Goal: Contribute content: Add original content to the website for others to see

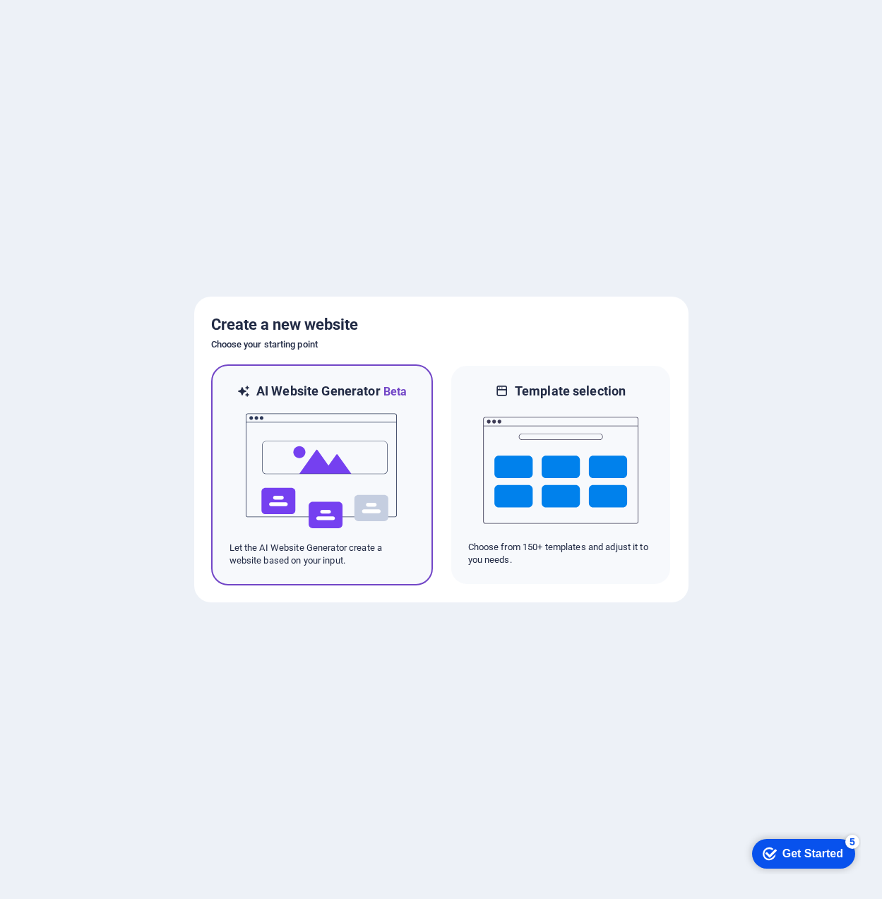
click at [266, 425] on img at bounding box center [321, 471] width 155 height 141
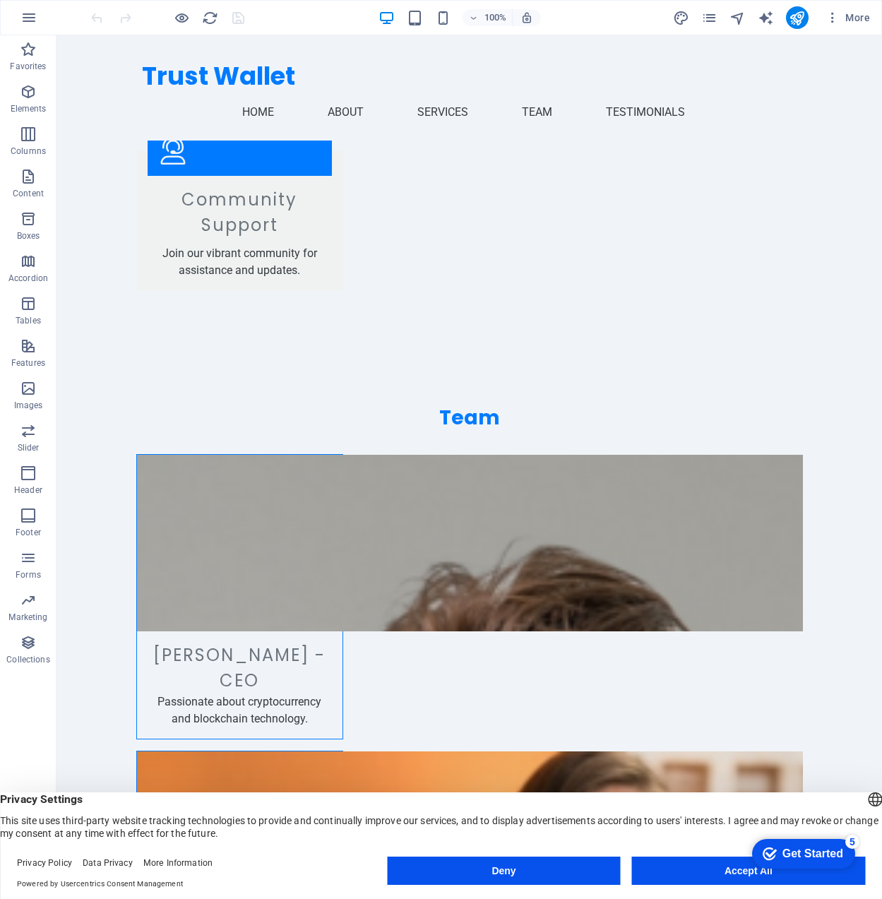
scroll to position [2164, 0]
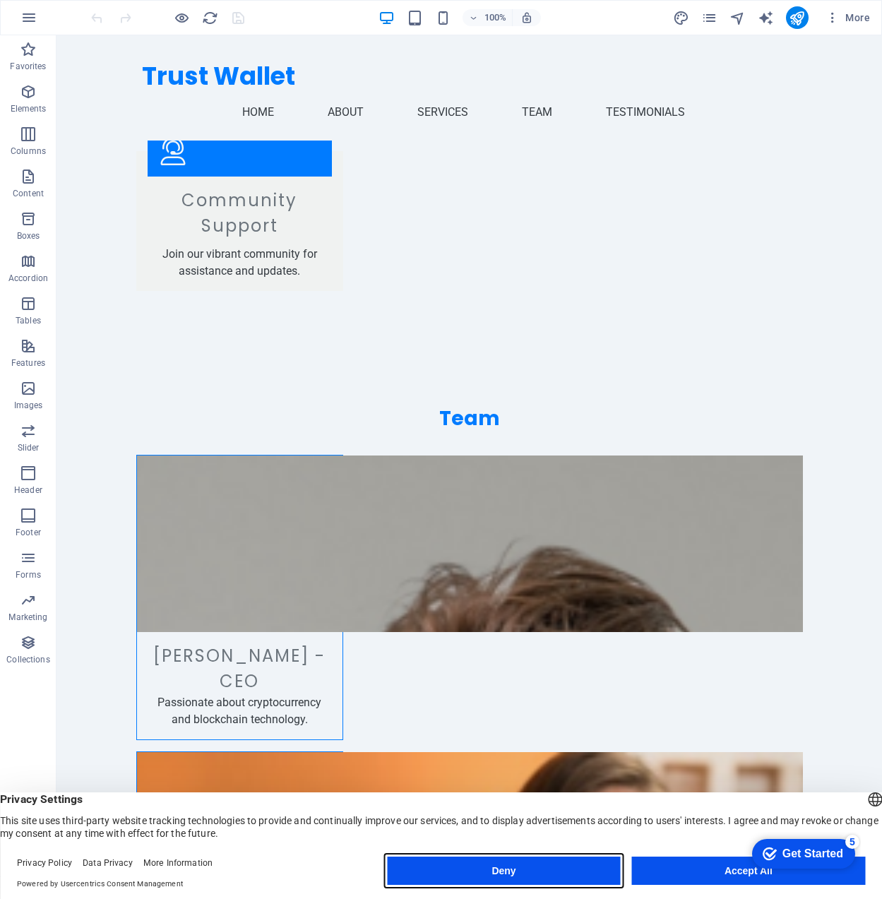
click at [588, 874] on button "Deny" at bounding box center [503, 871] width 233 height 28
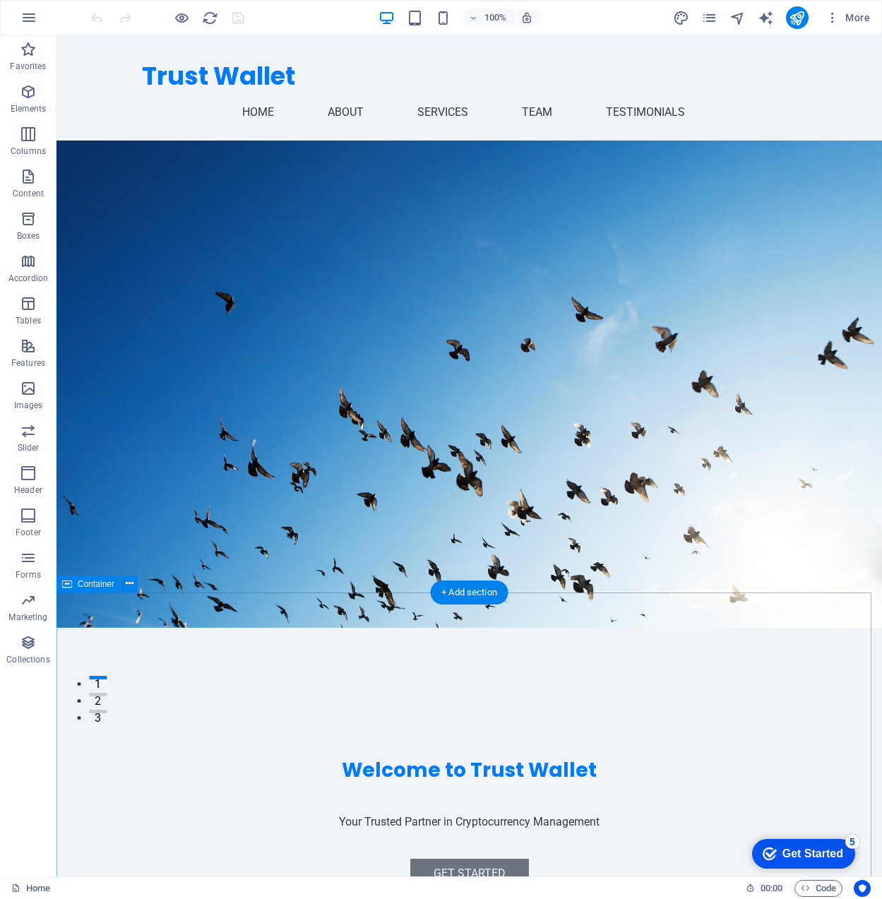
scroll to position [115, 0]
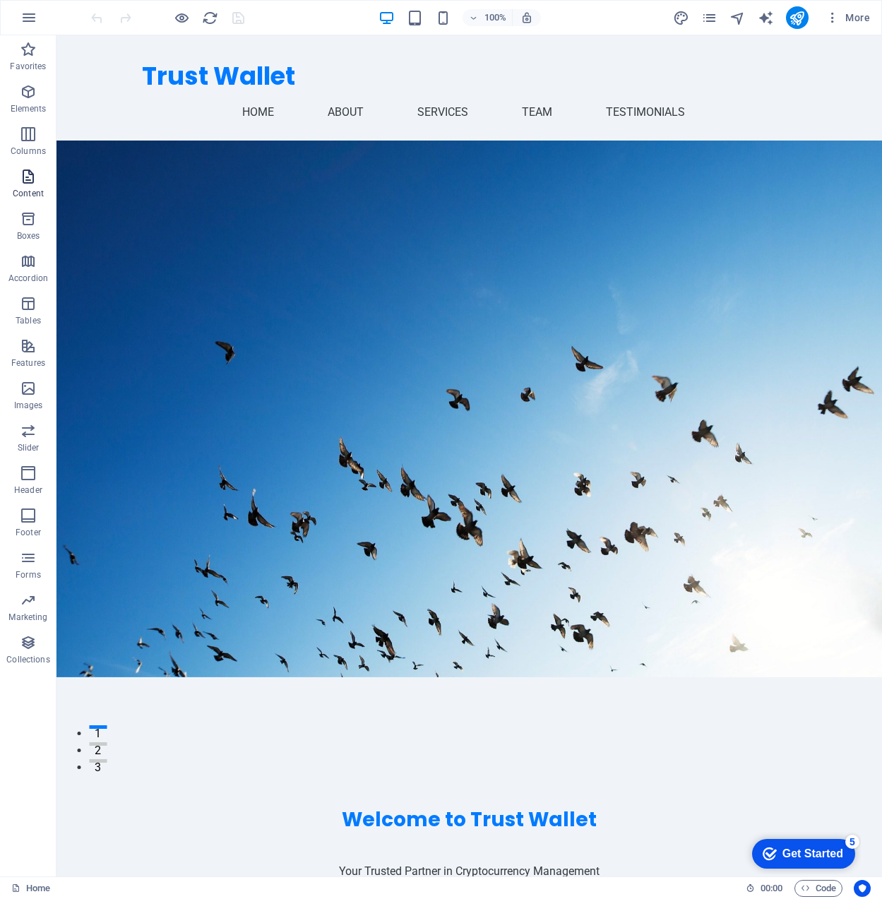
click at [25, 188] on p "Content" at bounding box center [28, 193] width 31 height 11
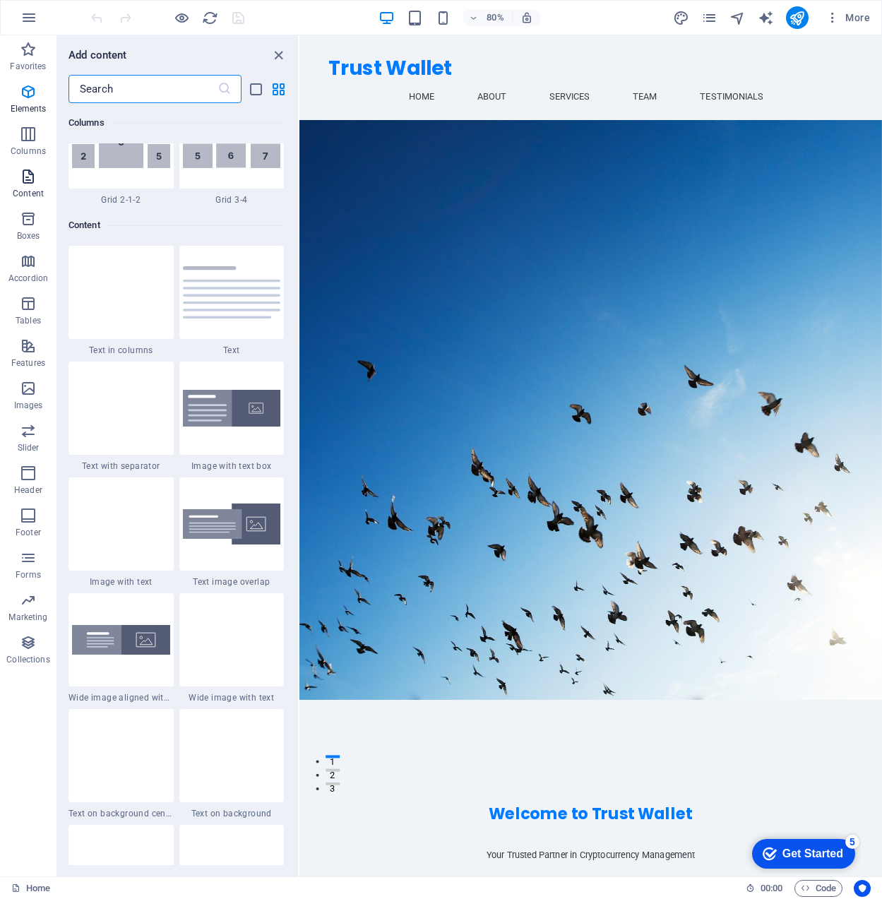
scroll to position [2472, 0]
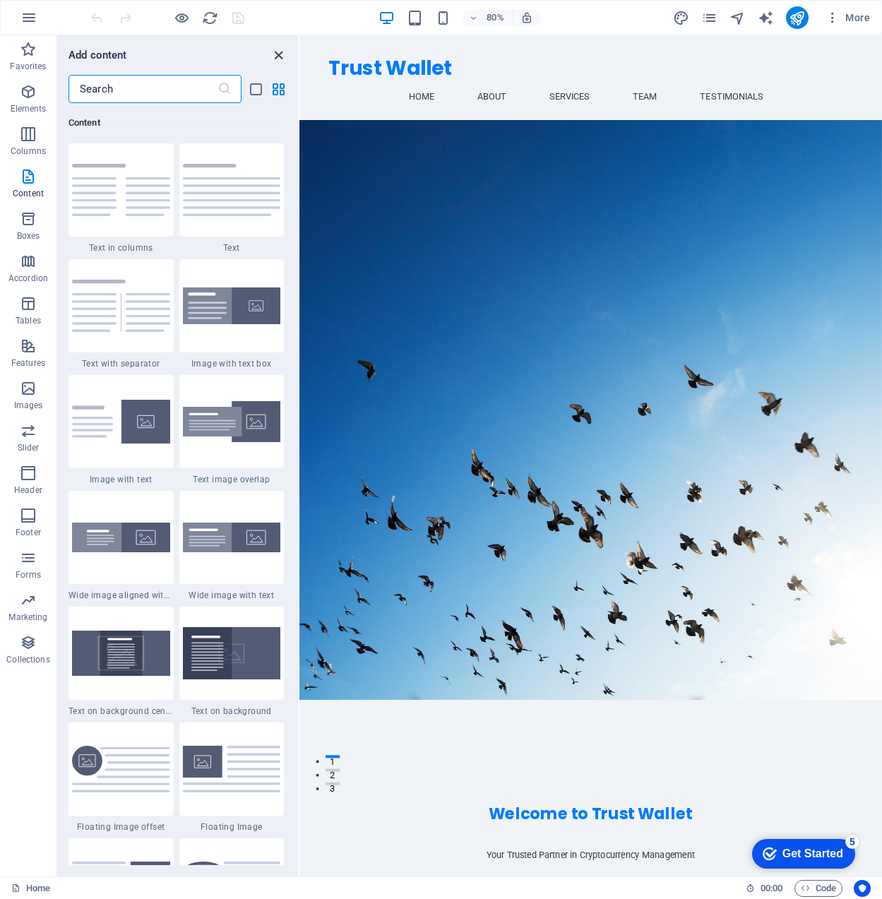
click at [284, 57] on icon "close panel" at bounding box center [279, 55] width 16 height 16
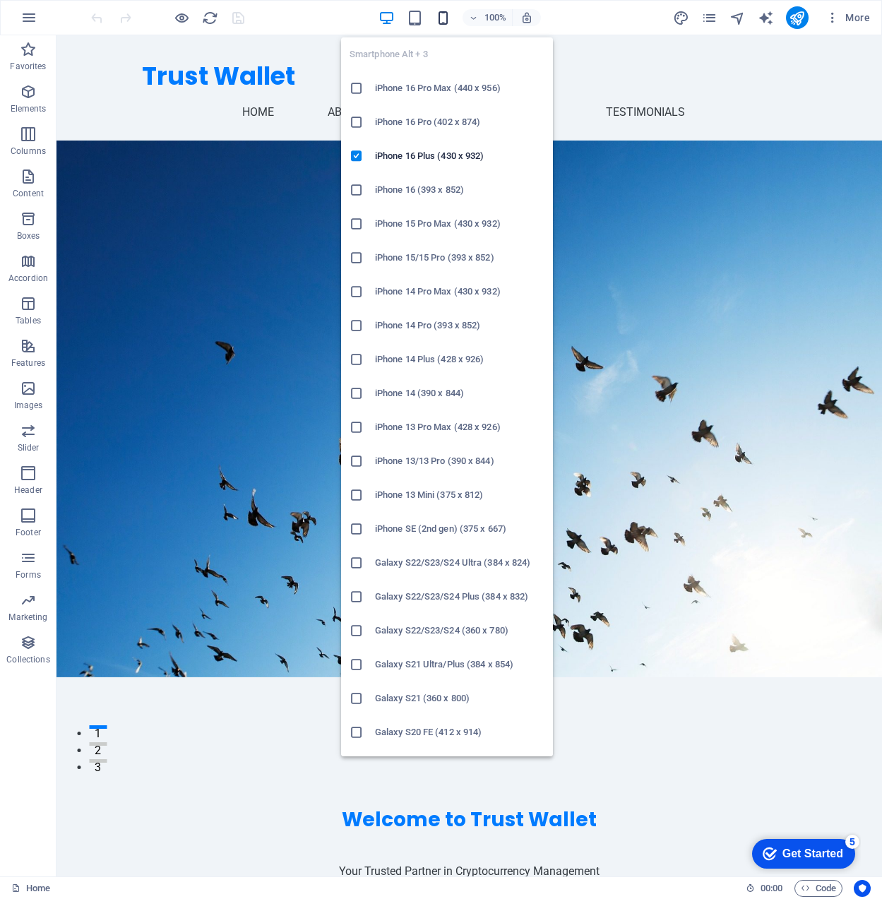
click at [437, 13] on icon "button" at bounding box center [443, 18] width 16 height 16
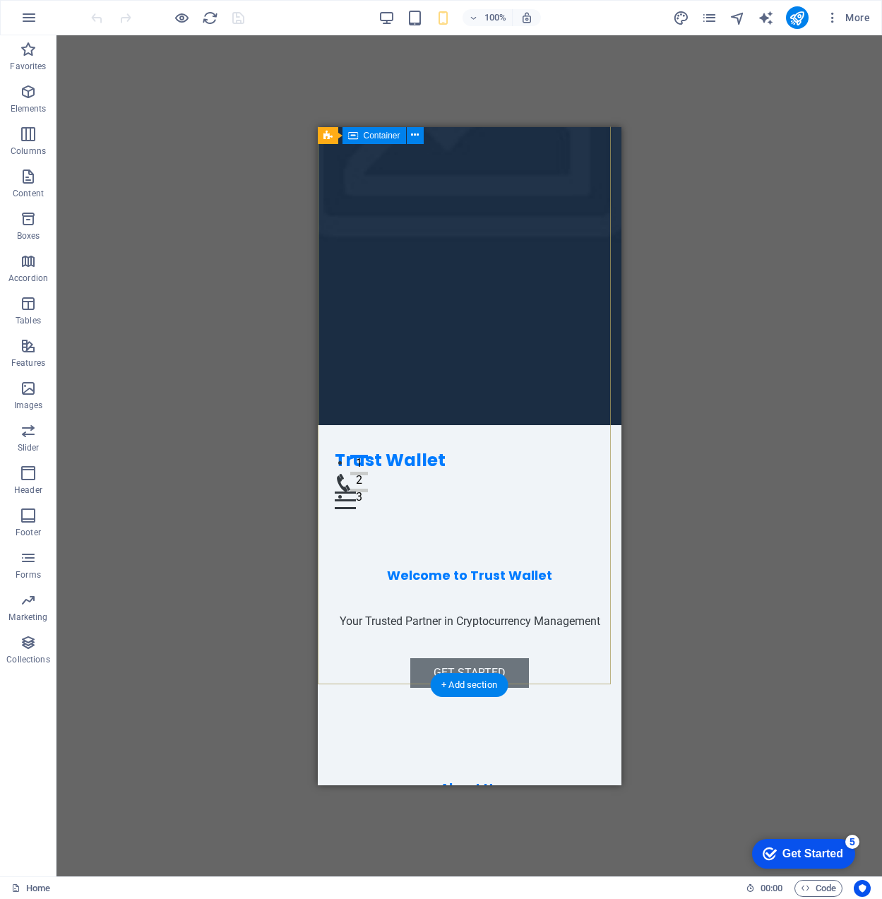
scroll to position [0, 0]
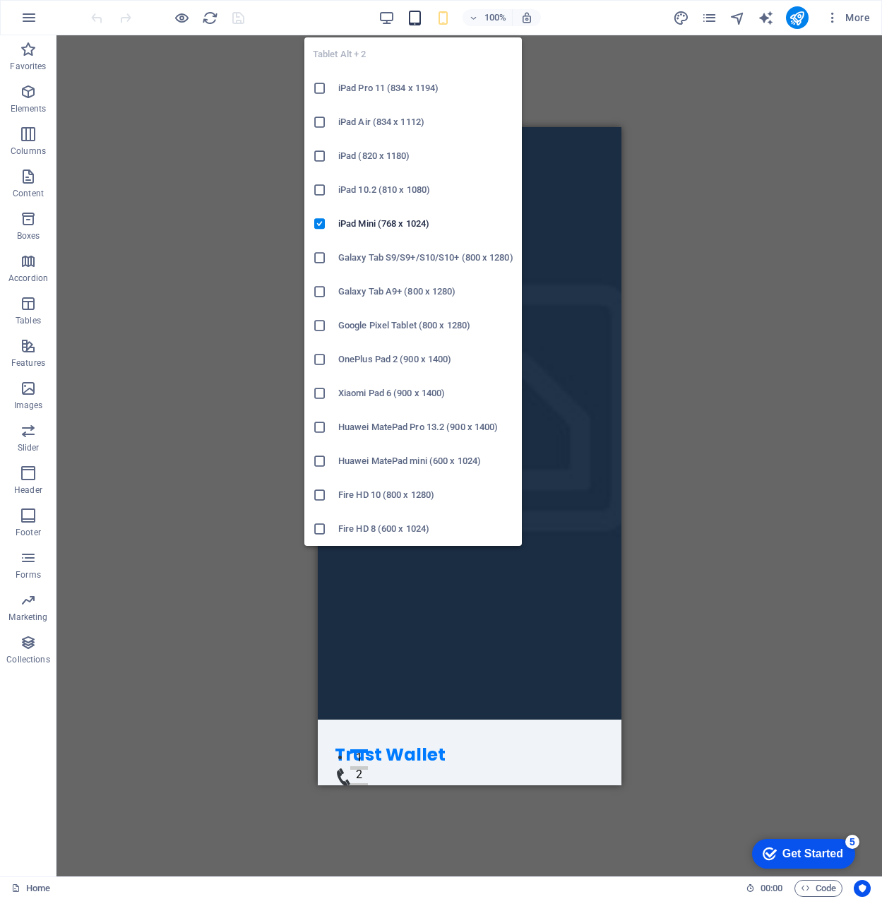
click at [412, 16] on icon "button" at bounding box center [415, 18] width 16 height 16
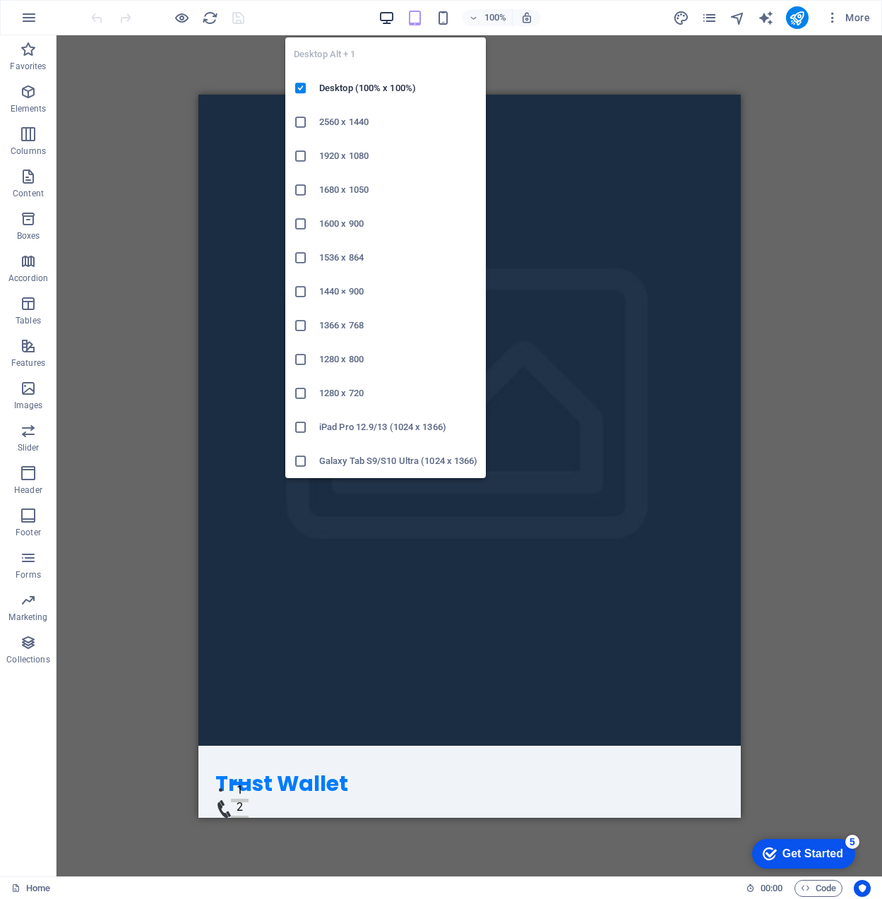
click at [384, 11] on icon "button" at bounding box center [387, 18] width 16 height 16
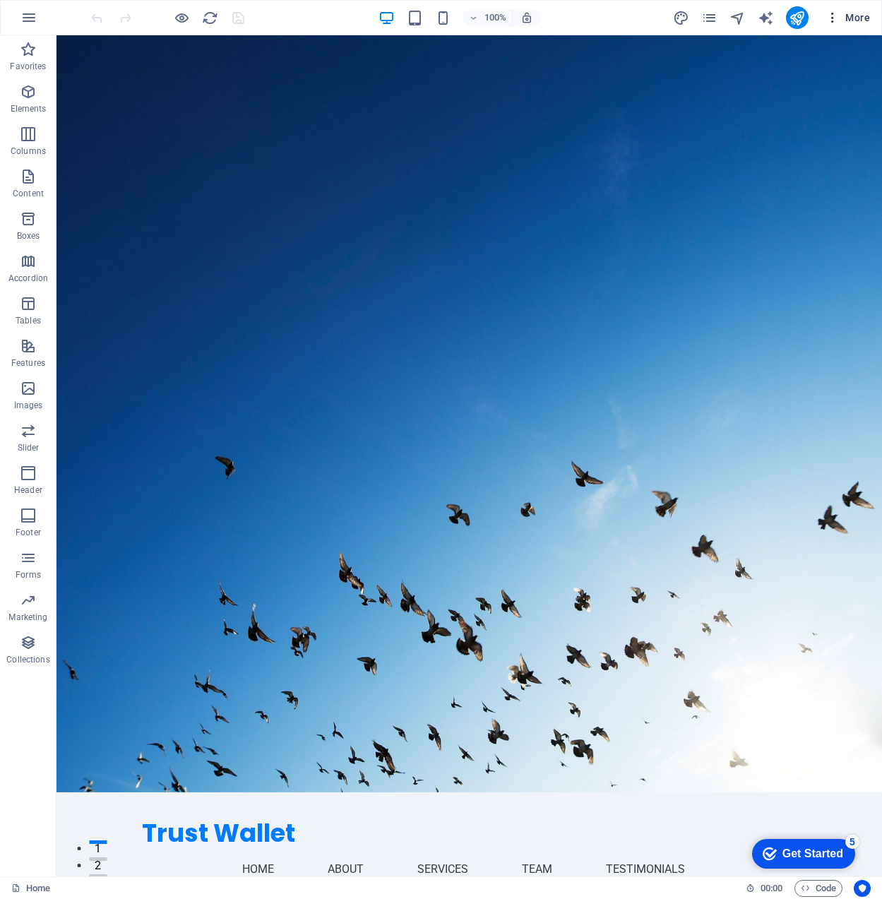
click at [829, 18] on icon "button" at bounding box center [833, 18] width 14 height 14
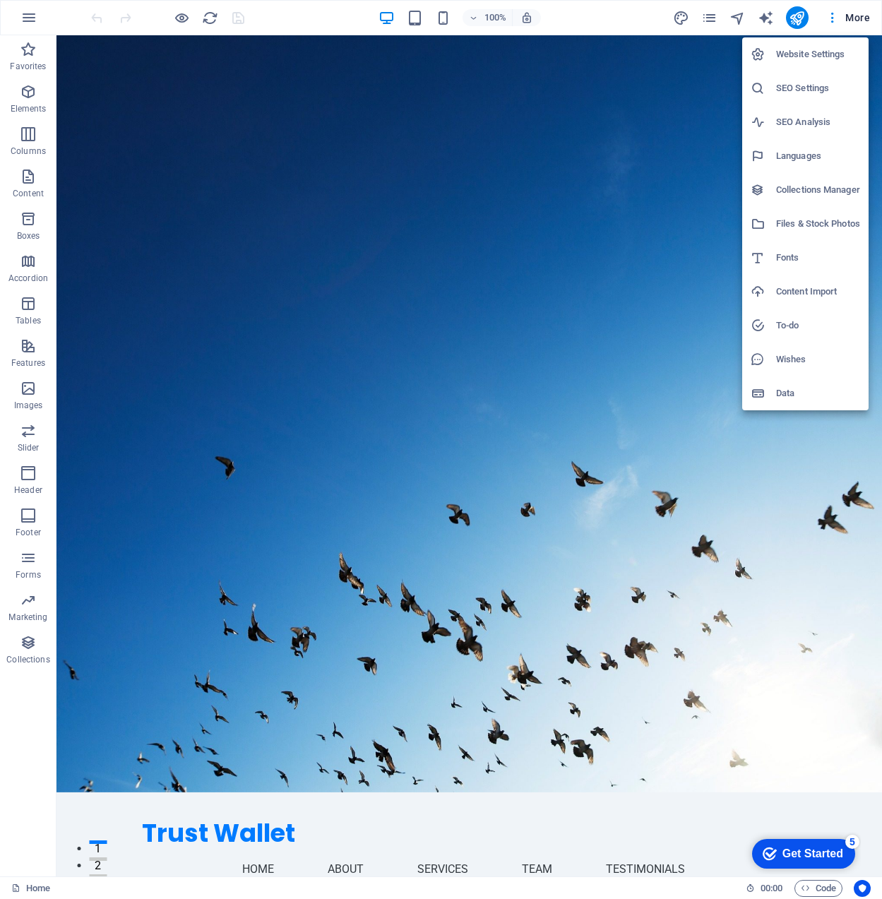
click at [790, 121] on h6 "SEO Analysis" at bounding box center [818, 122] width 84 height 17
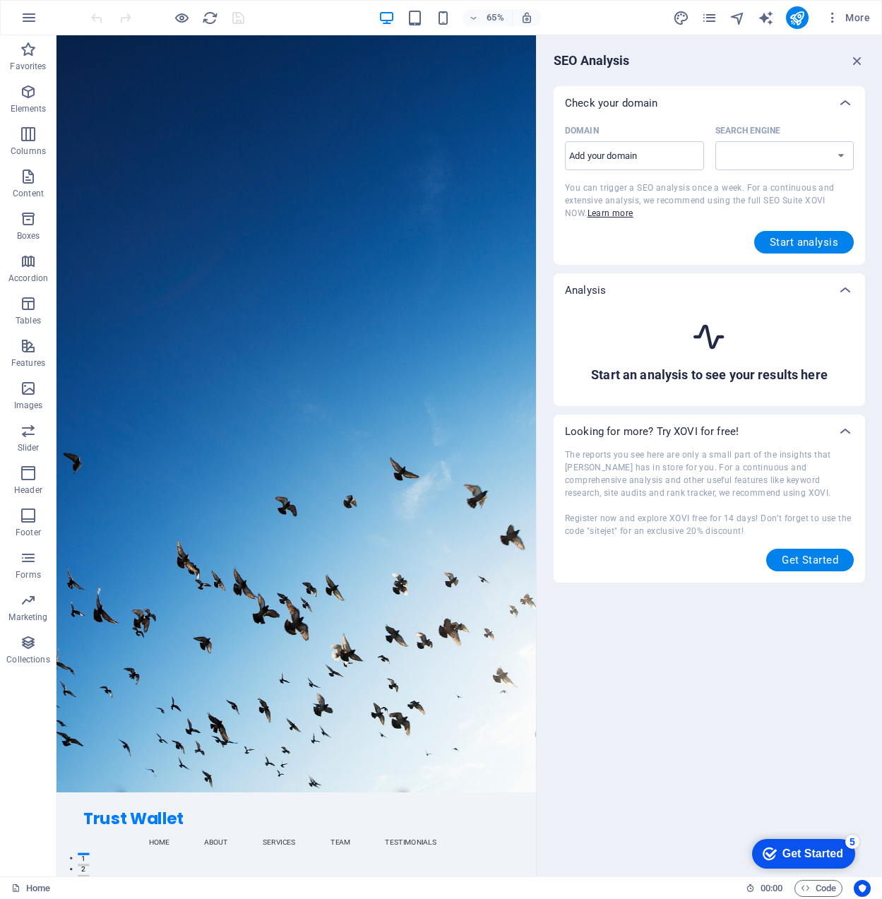
select select "[DOMAIN_NAME]"
click at [863, 64] on icon "button" at bounding box center [858, 61] width 16 height 16
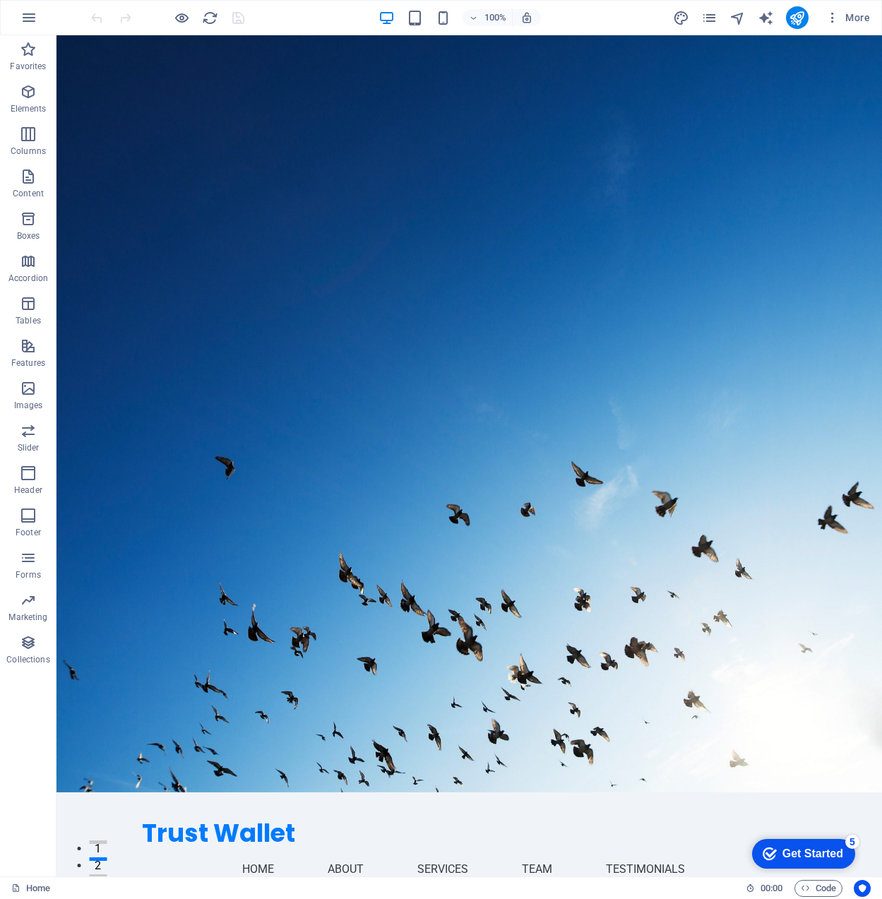
click at [809, 19] on div at bounding box center [797, 17] width 23 height 23
click at [827, 22] on icon "button" at bounding box center [833, 18] width 14 height 14
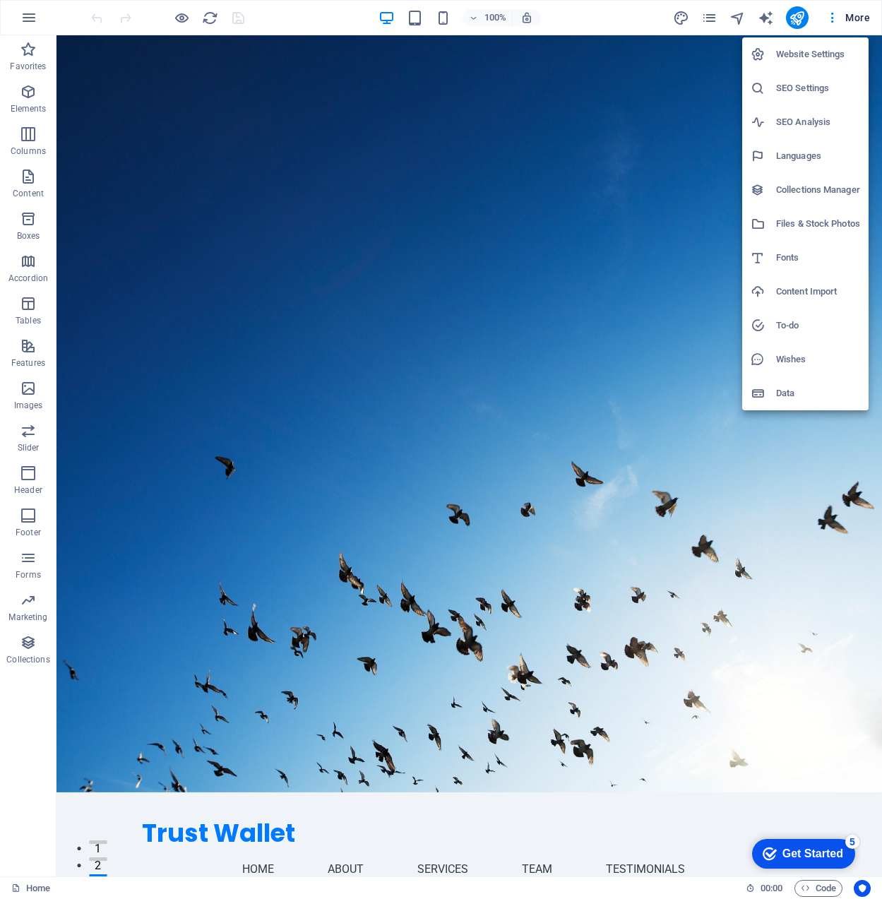
click at [783, 294] on h6 "Content Import" at bounding box center [818, 291] width 84 height 17
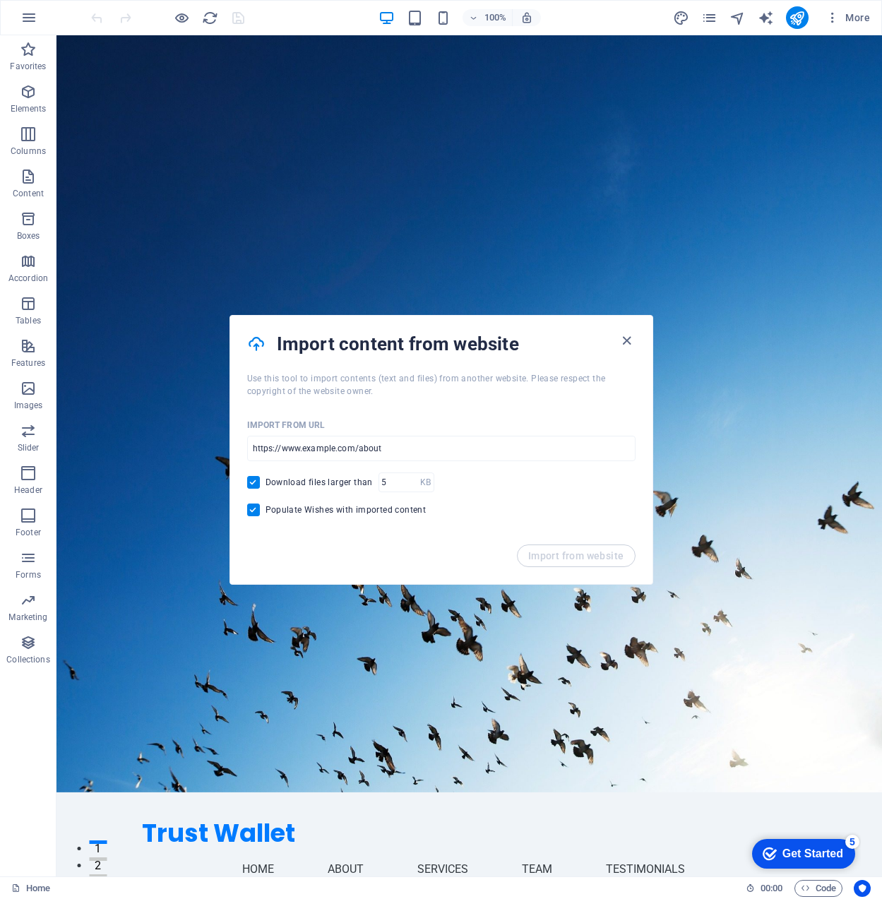
click at [434, 434] on div "Import from URL" at bounding box center [441, 425] width 389 height 21
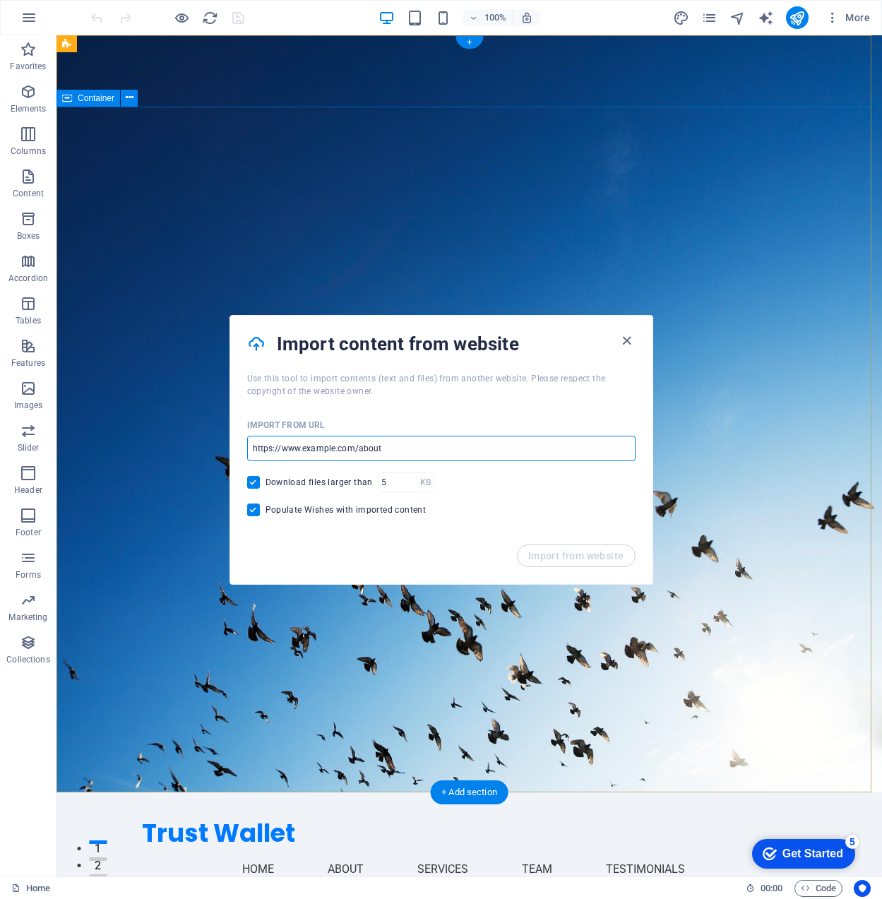
drag, startPoint x: 491, startPoint y: 488, endPoint x: 218, endPoint y: 448, distance: 276.3
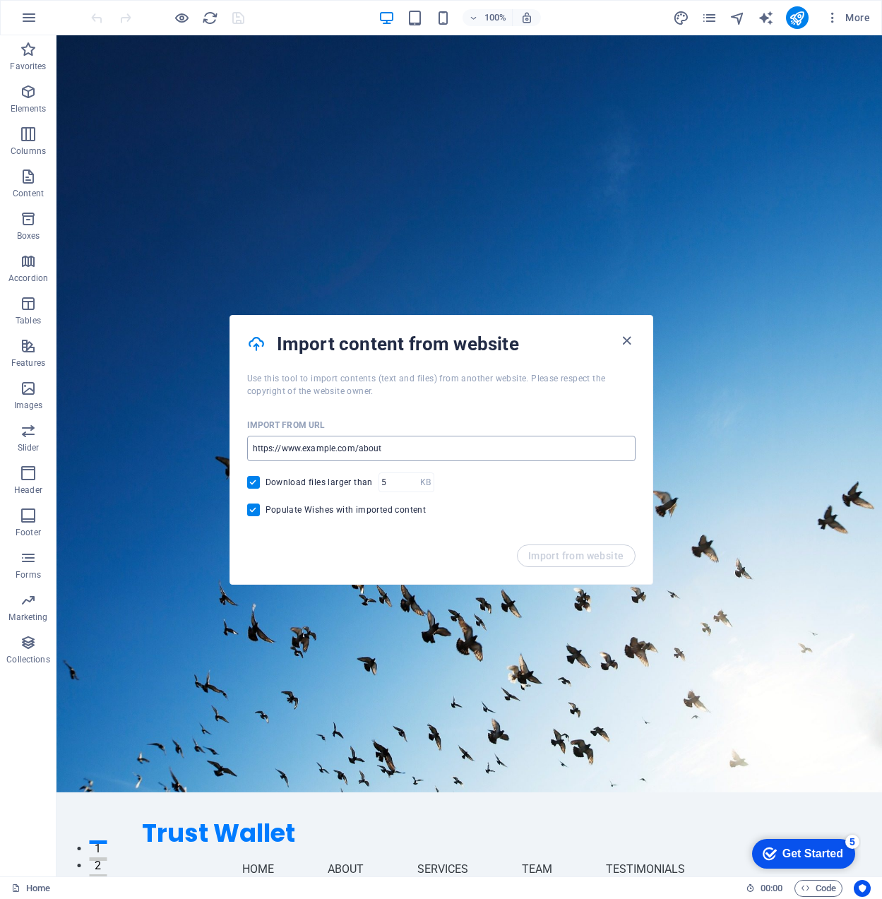
click at [398, 448] on input "url" at bounding box center [441, 448] width 389 height 25
click at [396, 450] on input "url" at bounding box center [441, 448] width 389 height 25
click at [367, 451] on input "url" at bounding box center [441, 448] width 389 height 25
click at [391, 451] on input "url" at bounding box center [441, 448] width 389 height 25
click at [281, 449] on input "url" at bounding box center [441, 448] width 389 height 25
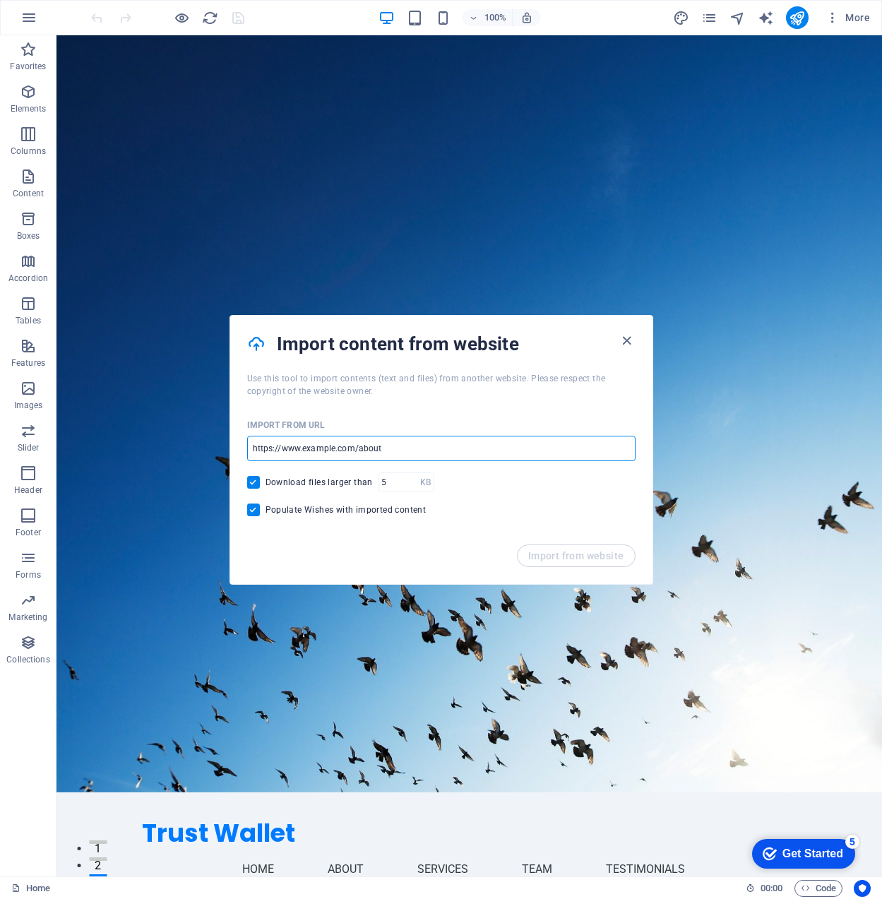
paste input "[URL][DOMAIN_NAME]"
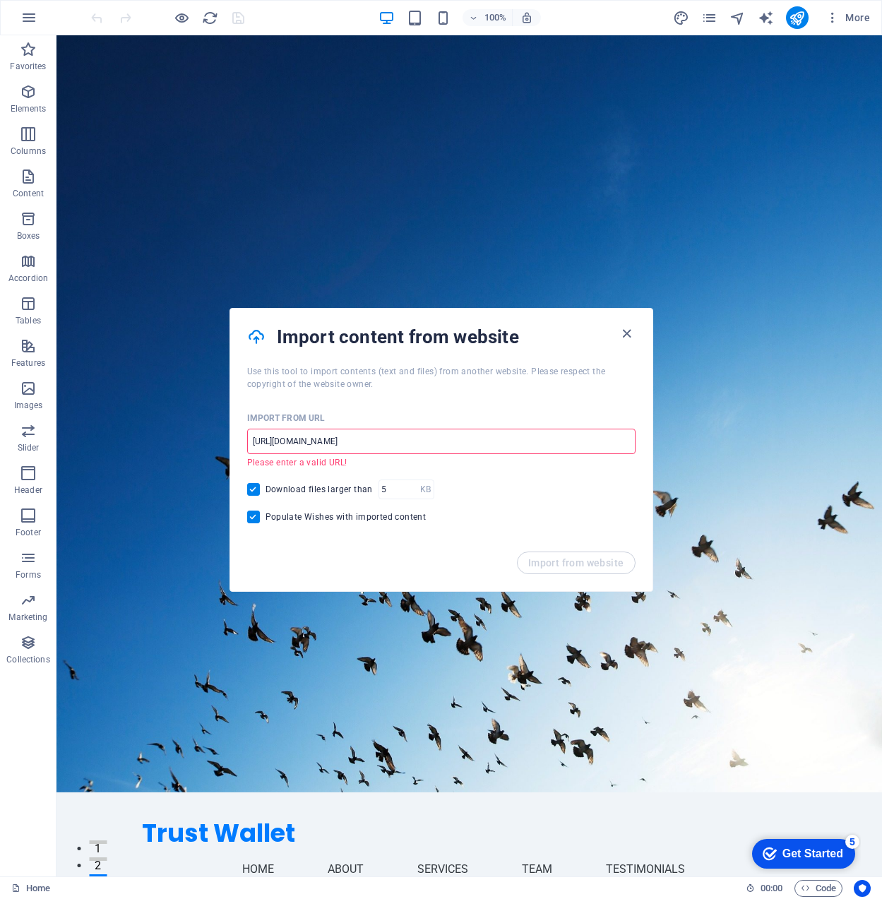
click at [355, 441] on input "[URL][DOMAIN_NAME]" at bounding box center [441, 441] width 389 height 25
drag, startPoint x: 336, startPoint y: 478, endPoint x: 148, endPoint y: 432, distance: 193.4
click at [330, 445] on input "[DOMAIN_NAME]" at bounding box center [441, 441] width 389 height 25
type input "[DOMAIN_NAME]"
click at [504, 552] on div "Import from website" at bounding box center [441, 572] width 422 height 40
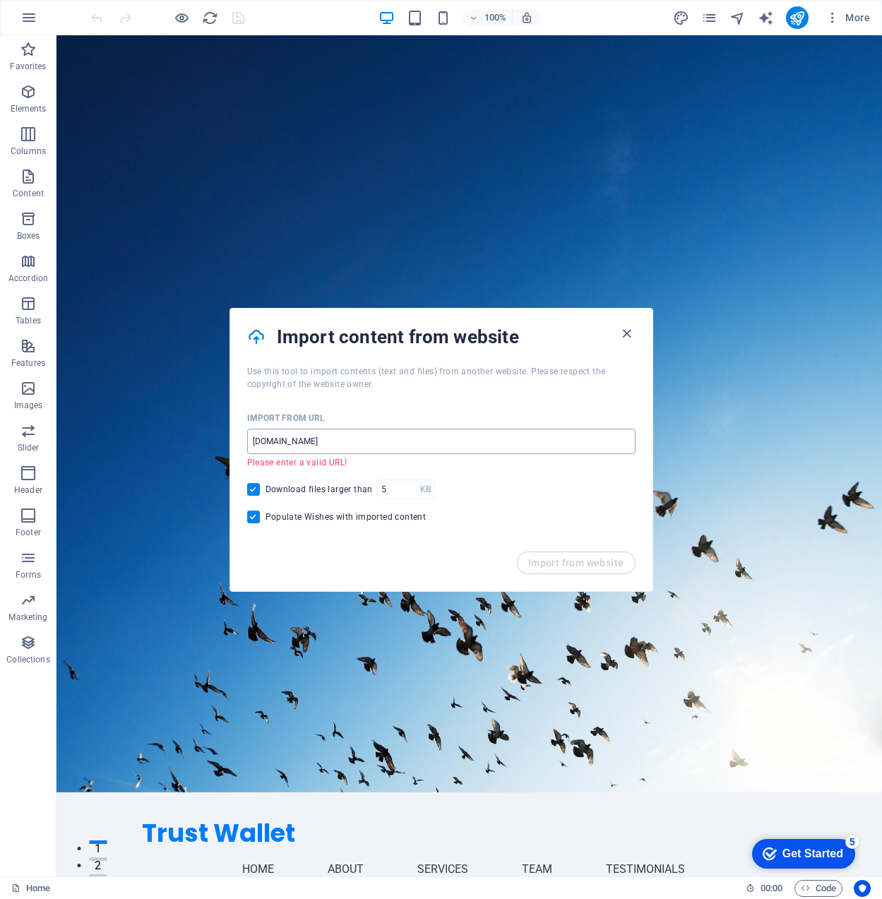
click at [329, 443] on input "[DOMAIN_NAME]" at bounding box center [441, 441] width 389 height 25
drag, startPoint x: 315, startPoint y: 446, endPoint x: 165, endPoint y: 405, distance: 155.1
click at [213, 440] on body "Trust Wallet Home Favorites Elements Columns Content Boxes Accordion Tables Fea…" at bounding box center [441, 449] width 882 height 899
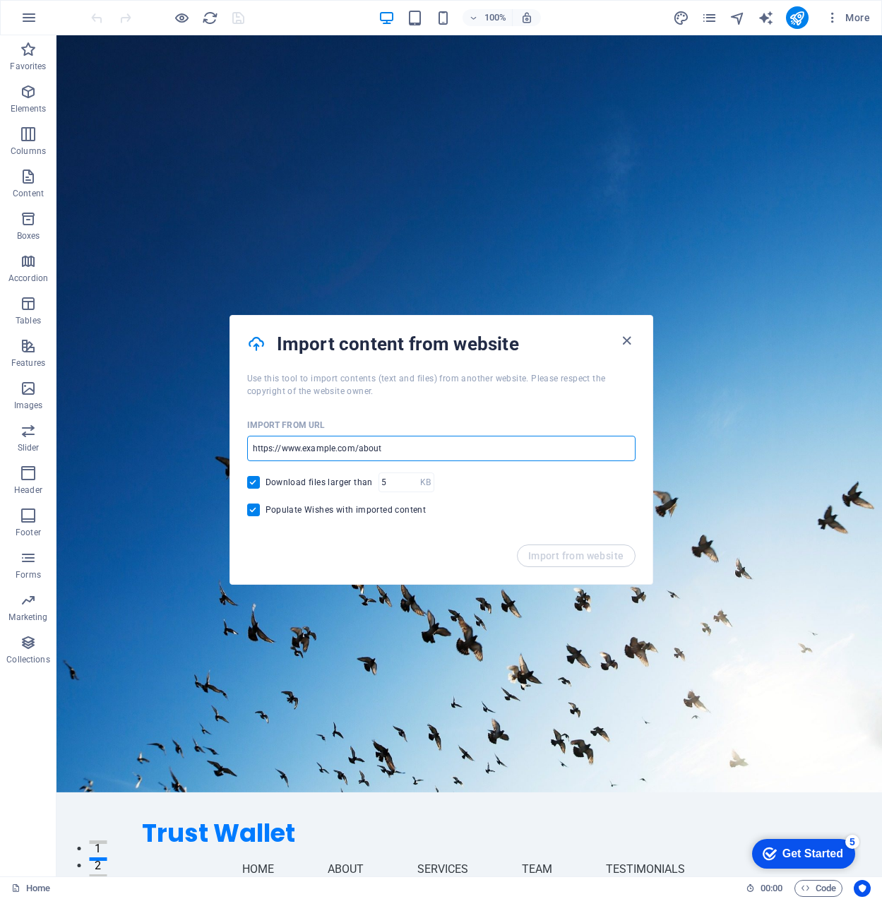
click at [389, 448] on input "url" at bounding box center [441, 448] width 389 height 25
click at [399, 449] on input "url" at bounding box center [441, 448] width 389 height 25
click at [405, 460] on input "url" at bounding box center [441, 448] width 389 height 25
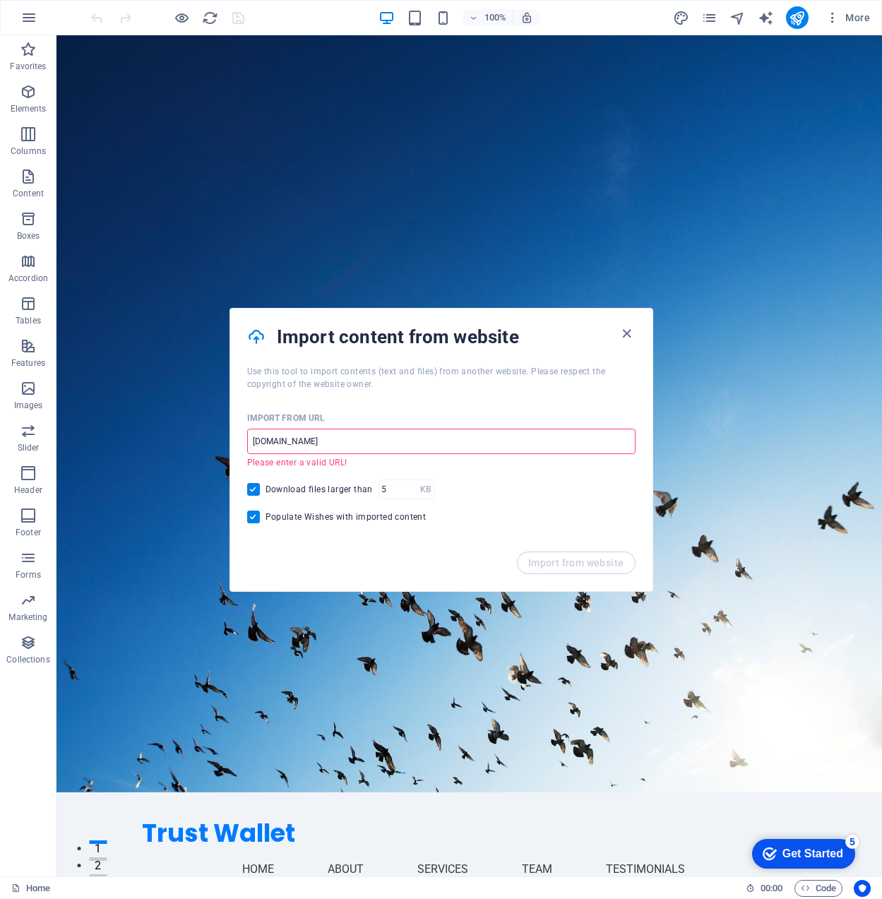
type input "[DOMAIN_NAME]"
